Goal: Information Seeking & Learning: Understand process/instructions

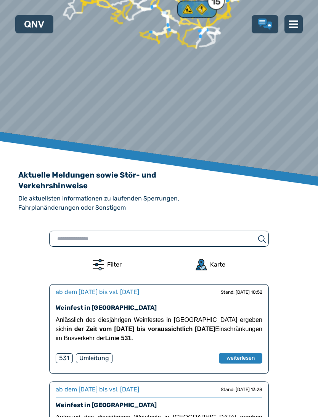
scroll to position [117, 0]
click at [23, 210] on h2 "Die aktuellsten Informationen zu laufenden Sperrungen, Fahrplanänderungen oder …" at bounding box center [119, 203] width 202 height 18
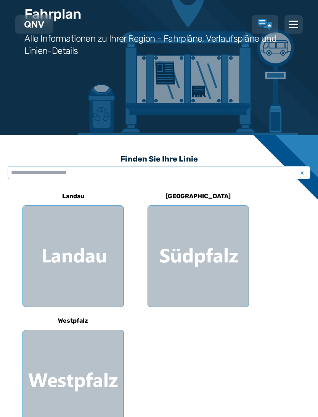
click at [210, 250] on div at bounding box center [198, 256] width 101 height 101
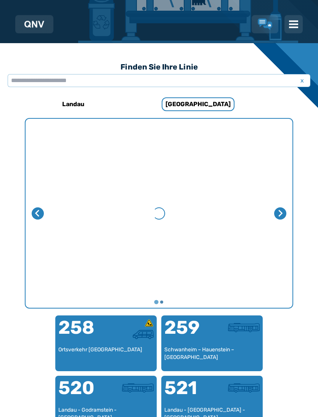
scroll to position [235, 0]
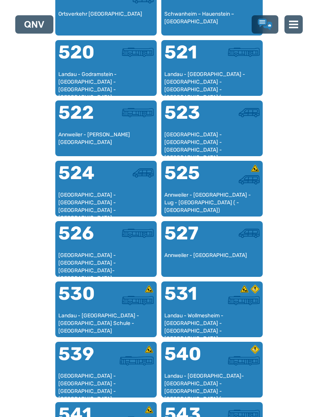
click at [215, 310] on div at bounding box center [236, 297] width 48 height 27
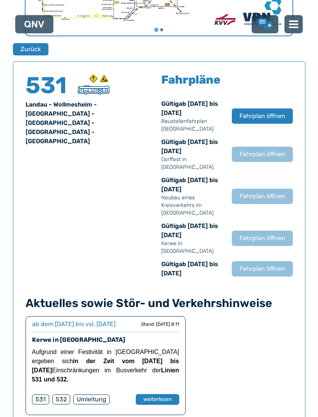
scroll to position [446, 0]
click at [268, 192] on span "Fahrplan öffnen" at bounding box center [263, 195] width 46 height 9
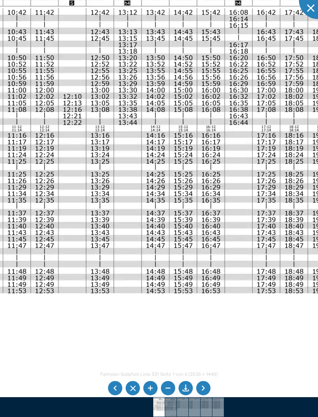
click at [209, 373] on li at bounding box center [203, 388] width 14 height 14
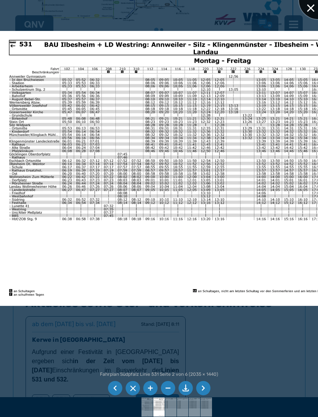
click at [314, 10] on div at bounding box center [318, 0] width 38 height 38
